Goal: Information Seeking & Learning: Learn about a topic

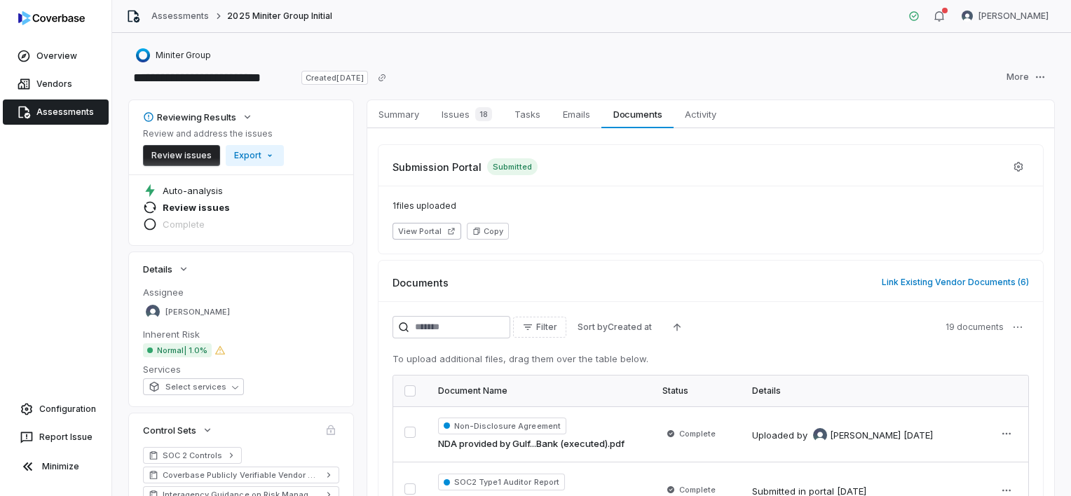
scroll to position [210, 0]
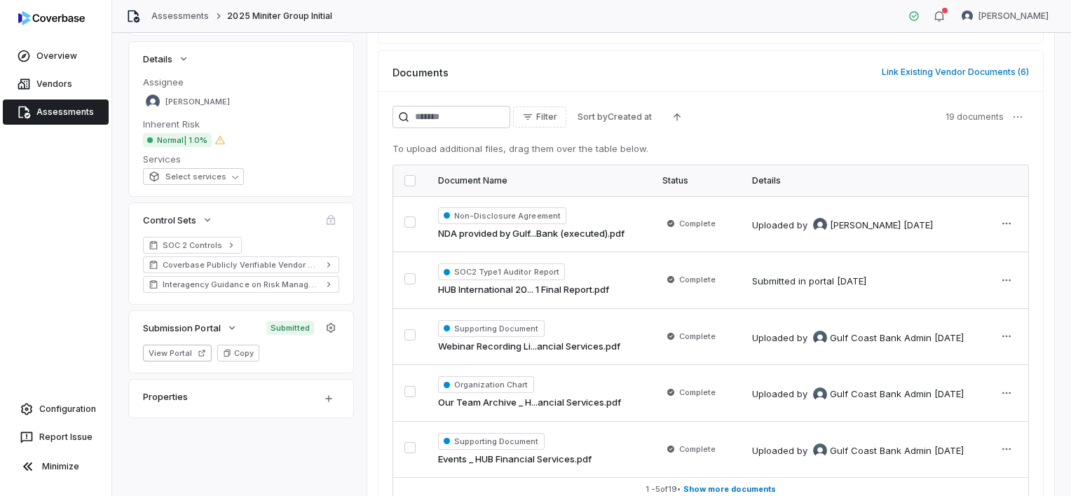
click at [762, 115] on div "Filter Sort by Created at 19 documents" at bounding box center [710, 117] width 636 height 22
click at [531, 324] on span "Supporting Document" at bounding box center [491, 328] width 107 height 17
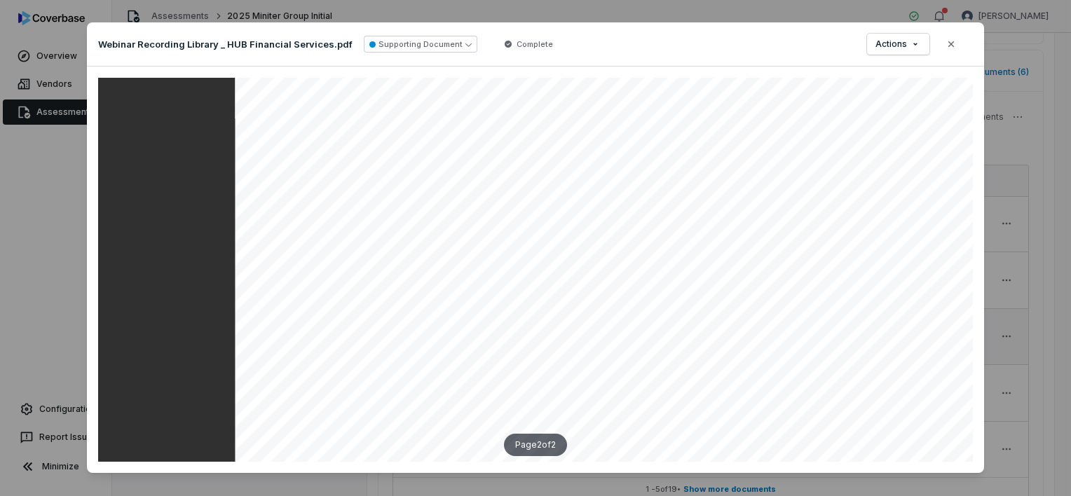
scroll to position [3434, 0]
click at [952, 48] on icon "button" at bounding box center [950, 44] width 11 height 11
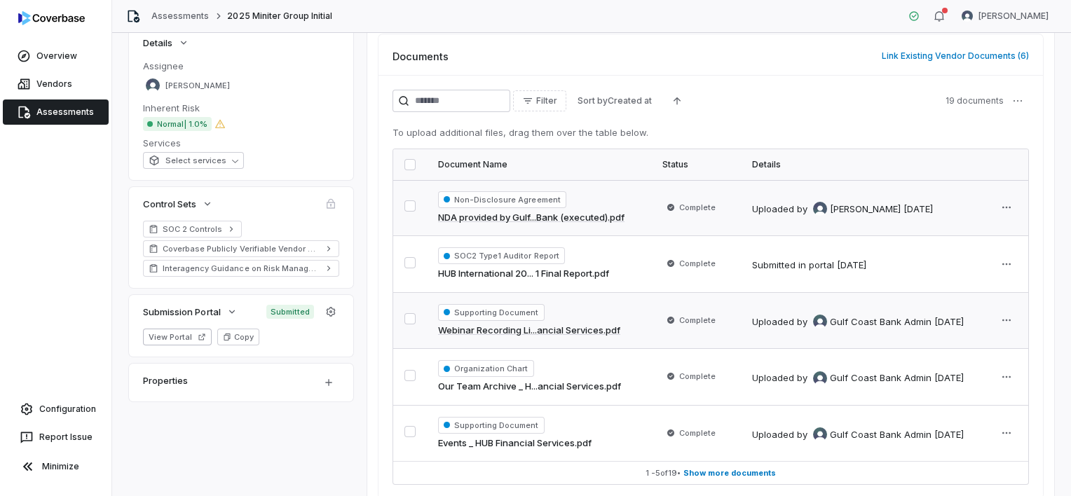
scroll to position [296, 0]
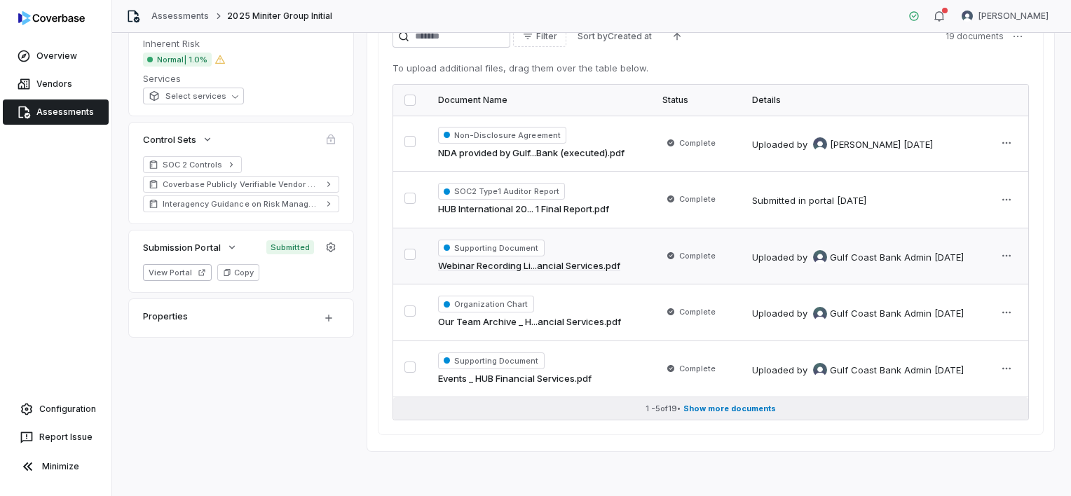
click at [732, 404] on span "Show more documents" at bounding box center [729, 409] width 93 height 11
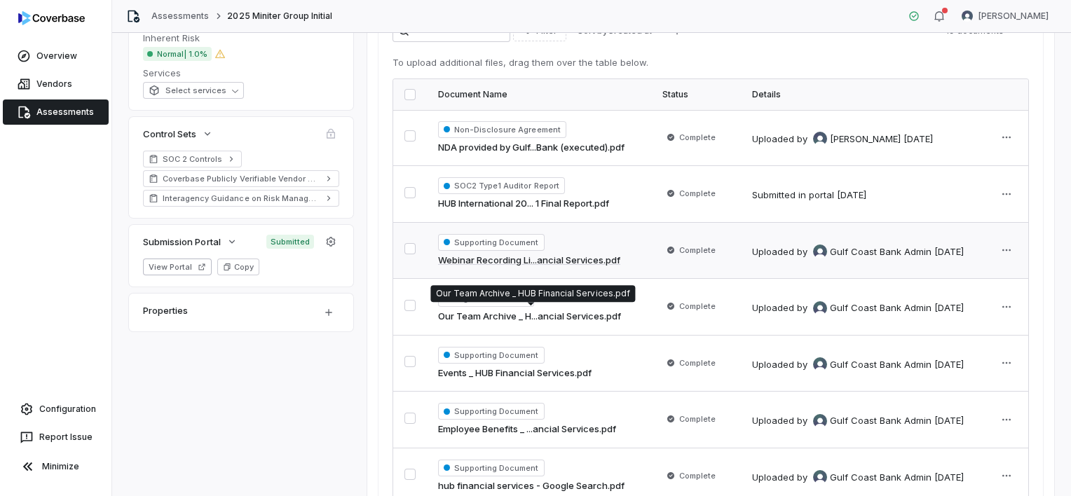
click at [482, 297] on p "Our Team Archive _ HUB Financial Services.pdf" at bounding box center [532, 293] width 193 height 11
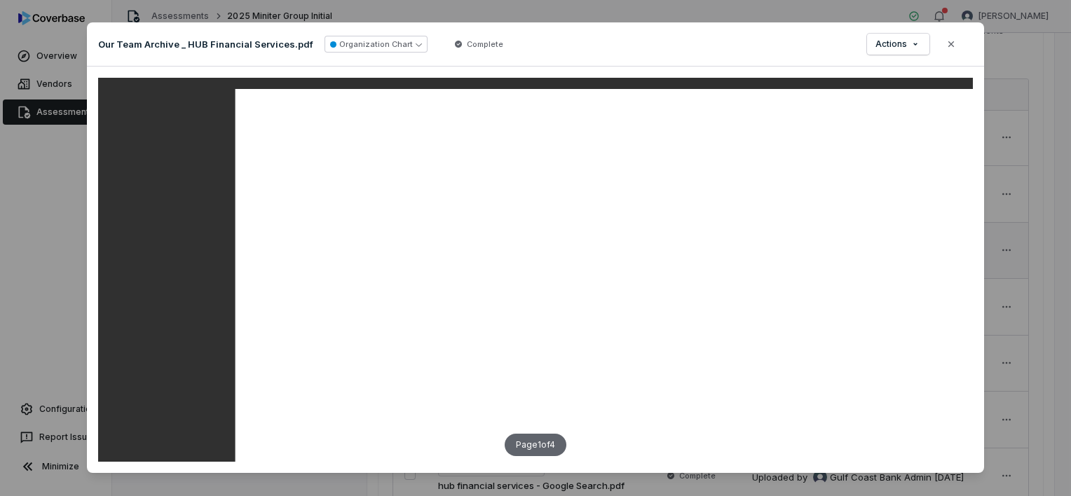
scroll to position [911, 0]
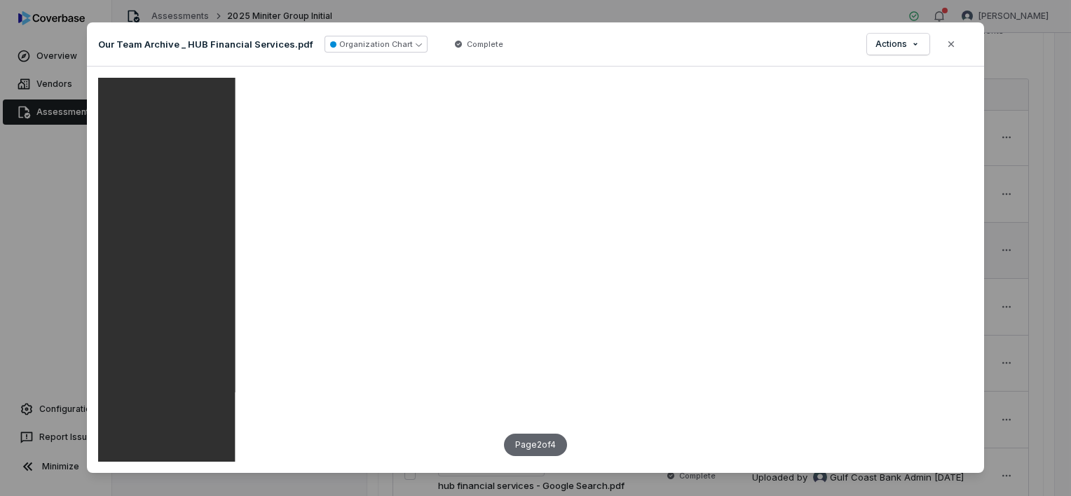
click at [945, 43] on icon "button" at bounding box center [950, 44] width 11 height 11
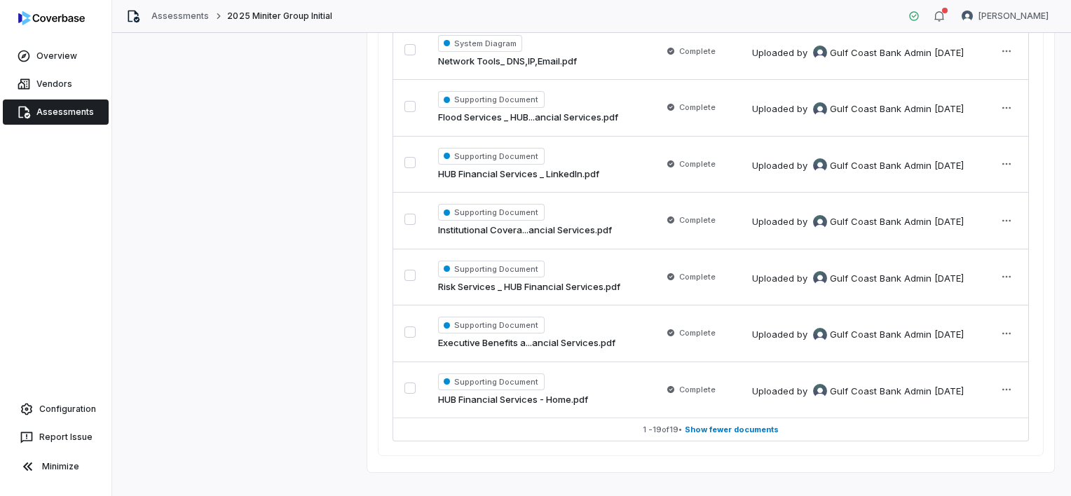
scroll to position [1067, 0]
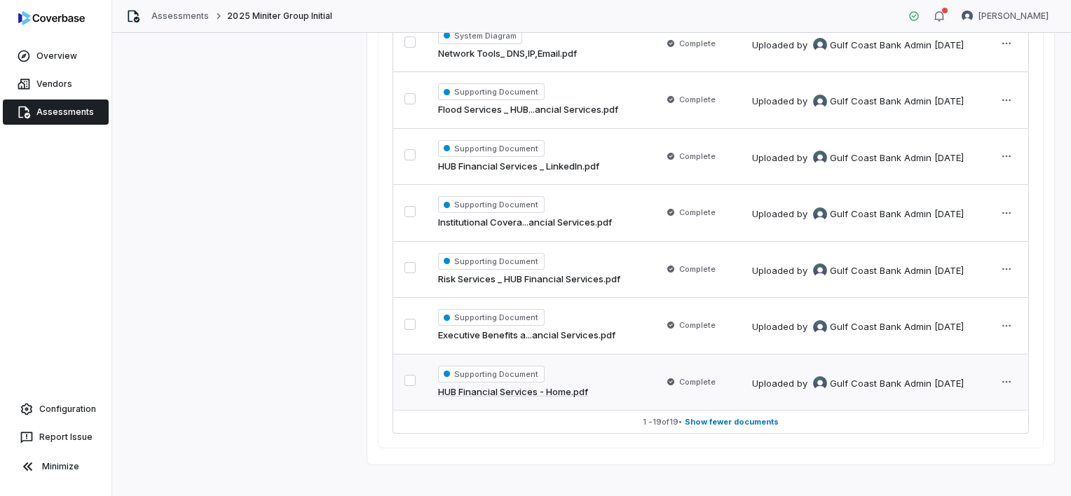
click at [535, 369] on span "Supporting Document" at bounding box center [491, 374] width 107 height 17
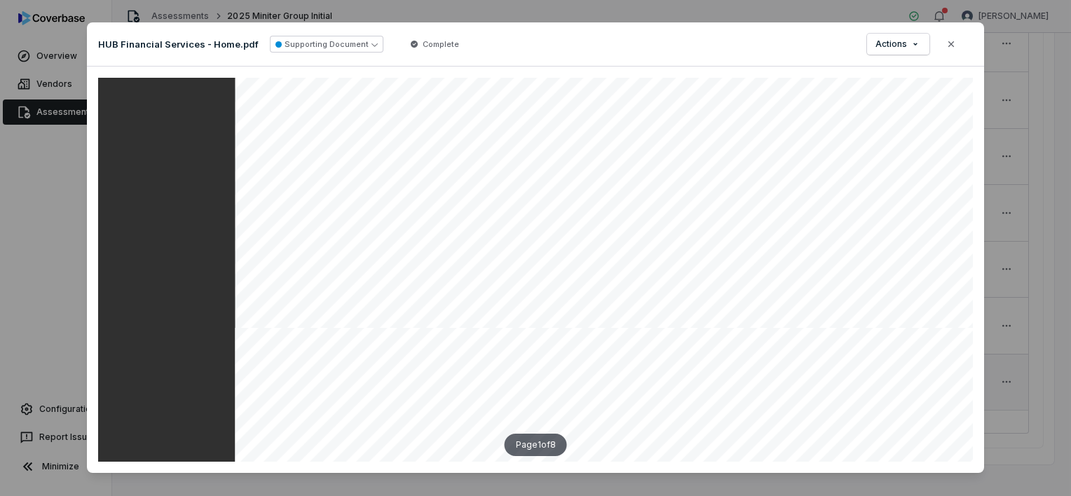
scroll to position [561, 0]
click at [953, 40] on button "Close" at bounding box center [950, 43] width 29 height 29
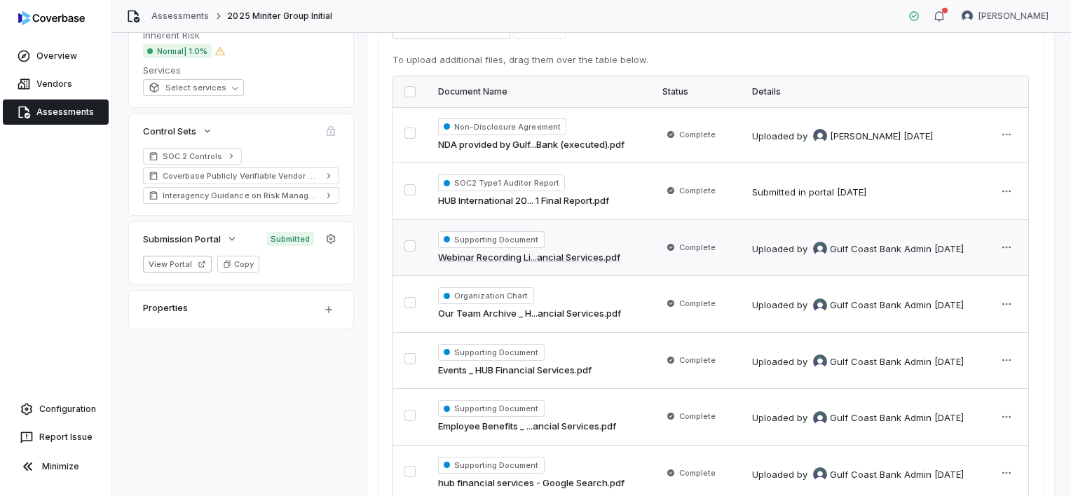
scroll to position [350, 0]
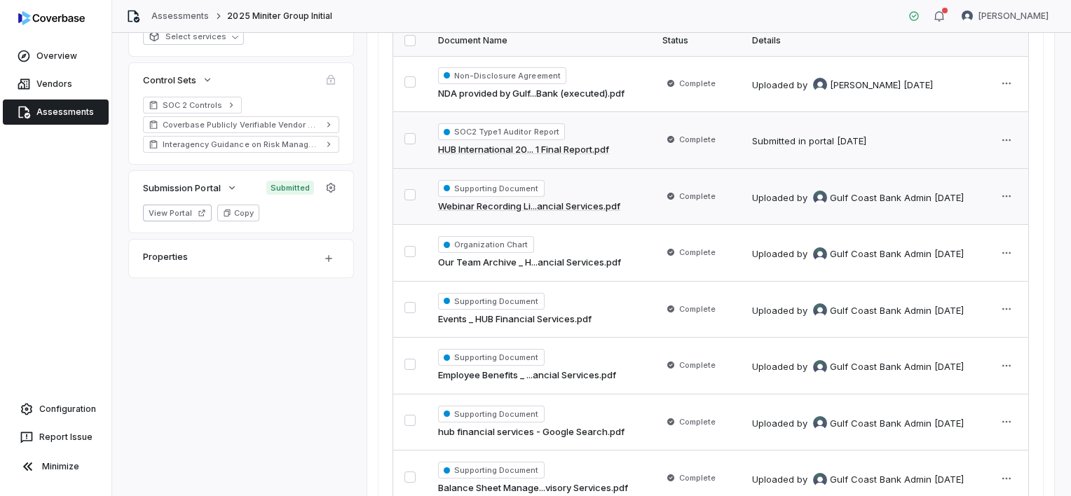
click at [503, 131] on span "SOC2 Type1 Auditor Report" at bounding box center [501, 131] width 127 height 17
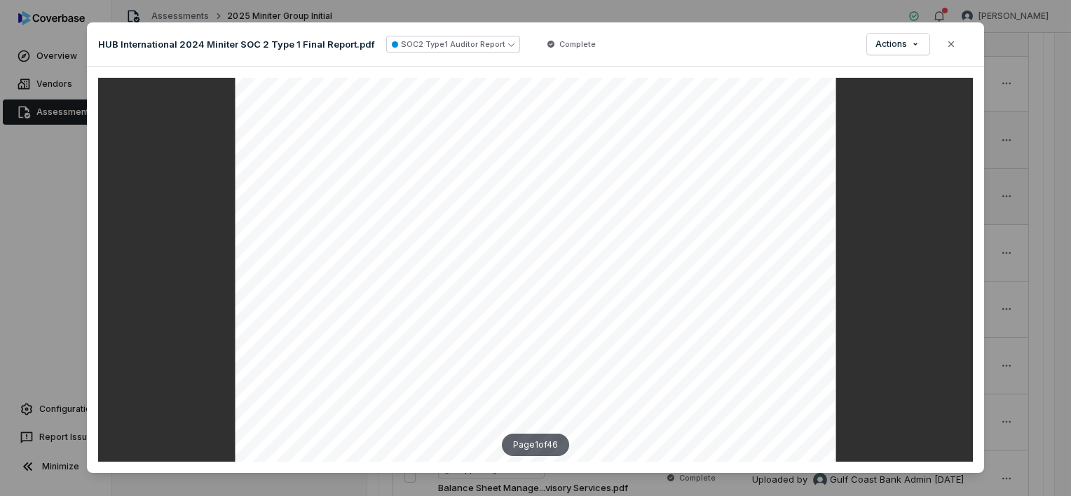
scroll to position [210, 0]
click at [948, 46] on icon "button" at bounding box center [950, 44] width 11 height 11
